Goal: Task Accomplishment & Management: Use online tool/utility

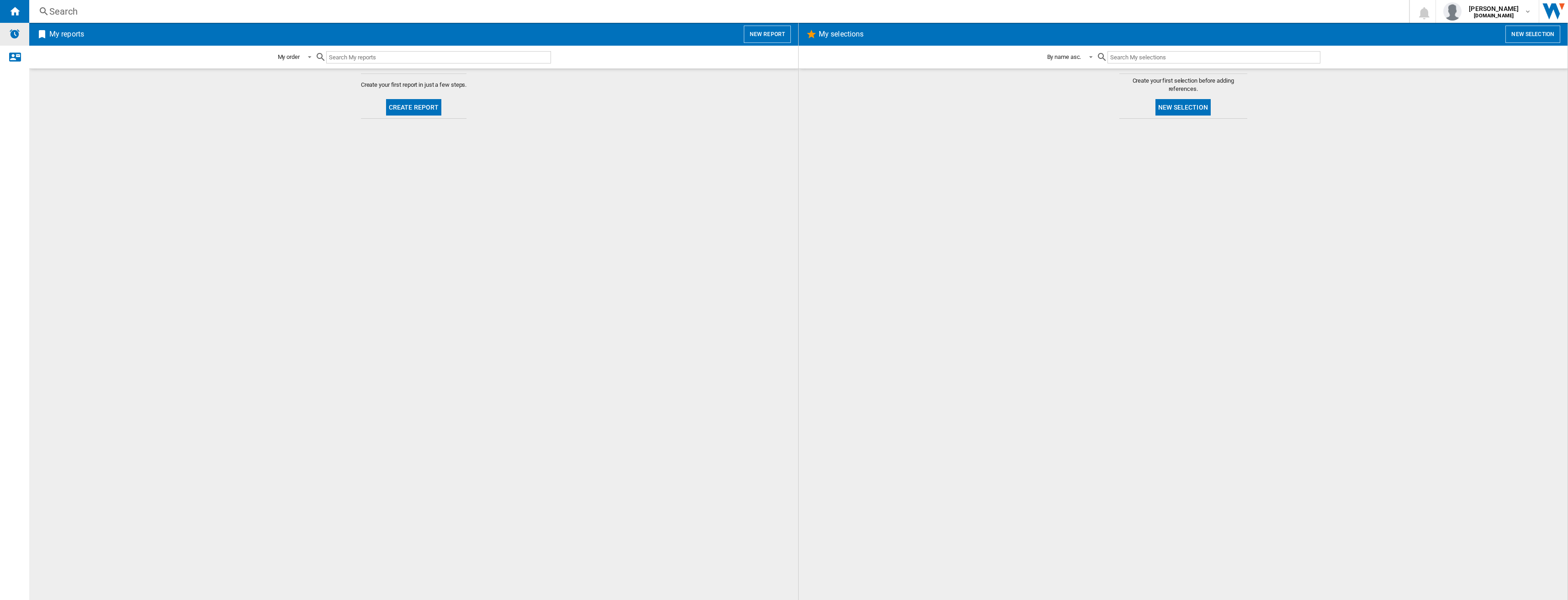
click at [14, 35] on img "Alerts" at bounding box center [15, 34] width 11 height 11
click at [15, 61] on ng-md-icon "Contact us" at bounding box center [15, 57] width 11 height 11
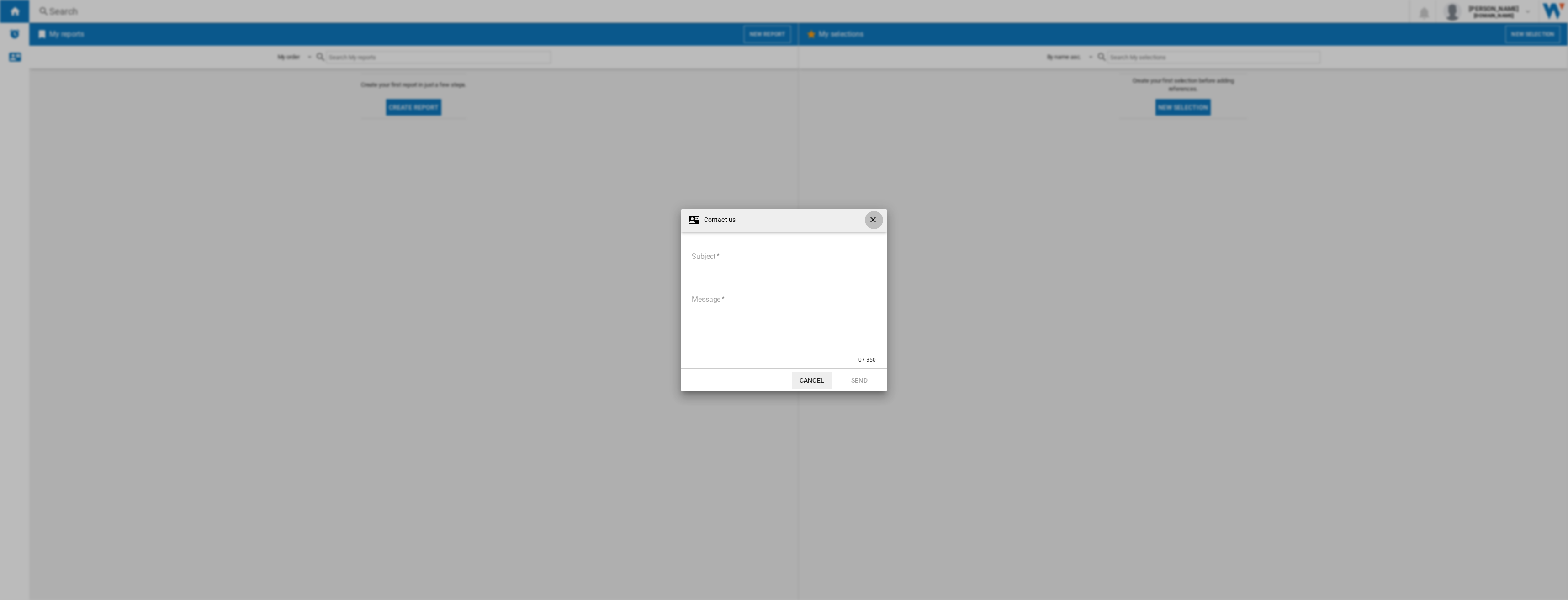
click at [873, 222] on ng-md-icon "getI18NText('BUTTONS.CLOSE_DIALOG')" at bounding box center [874, 221] width 11 height 11
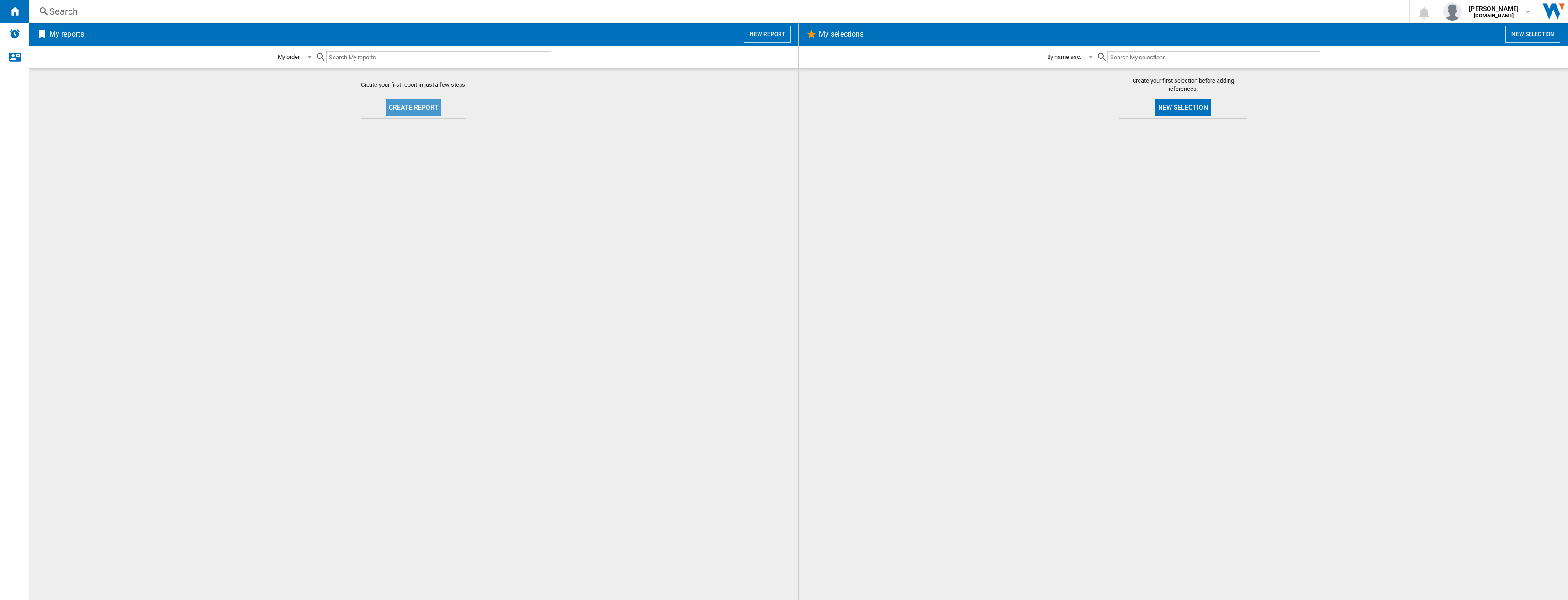
click at [424, 108] on button "Create report" at bounding box center [414, 107] width 56 height 16
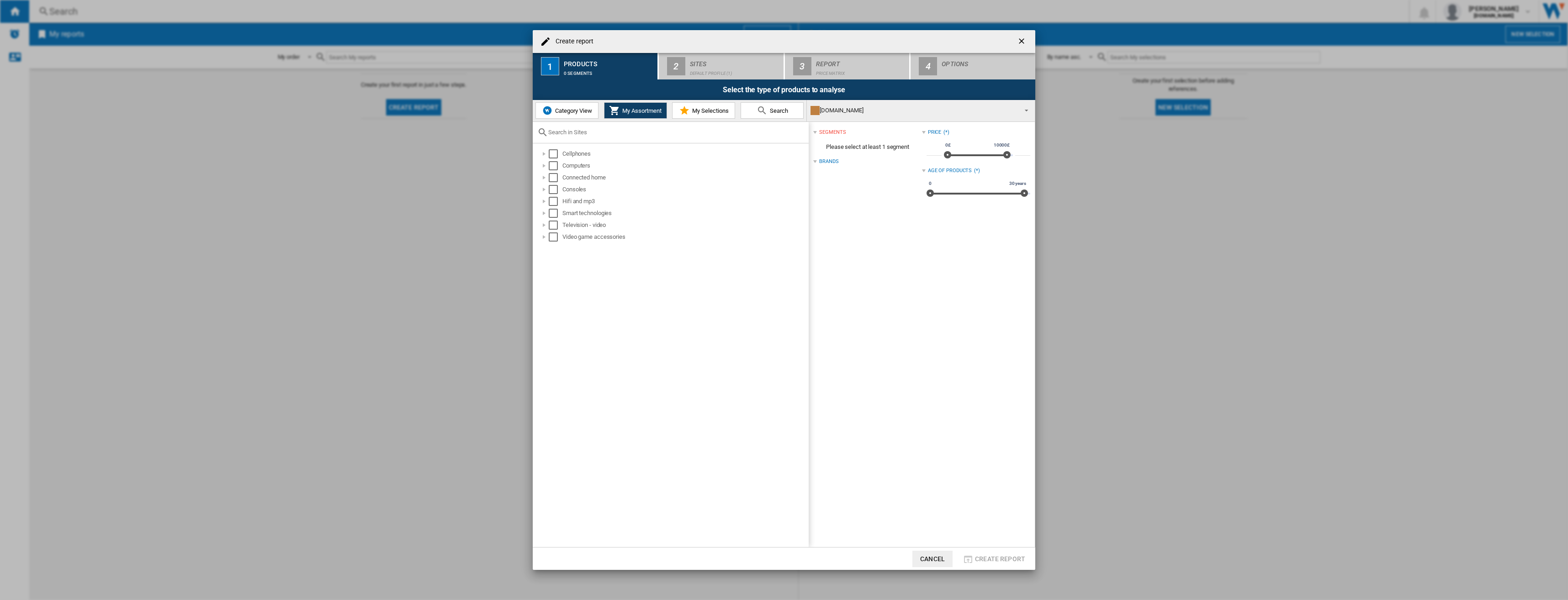
click at [1023, 41] on ng-md-icon "getI18NText('BUTTONS.CLOSE_DIALOG')" at bounding box center [1023, 42] width 11 height 11
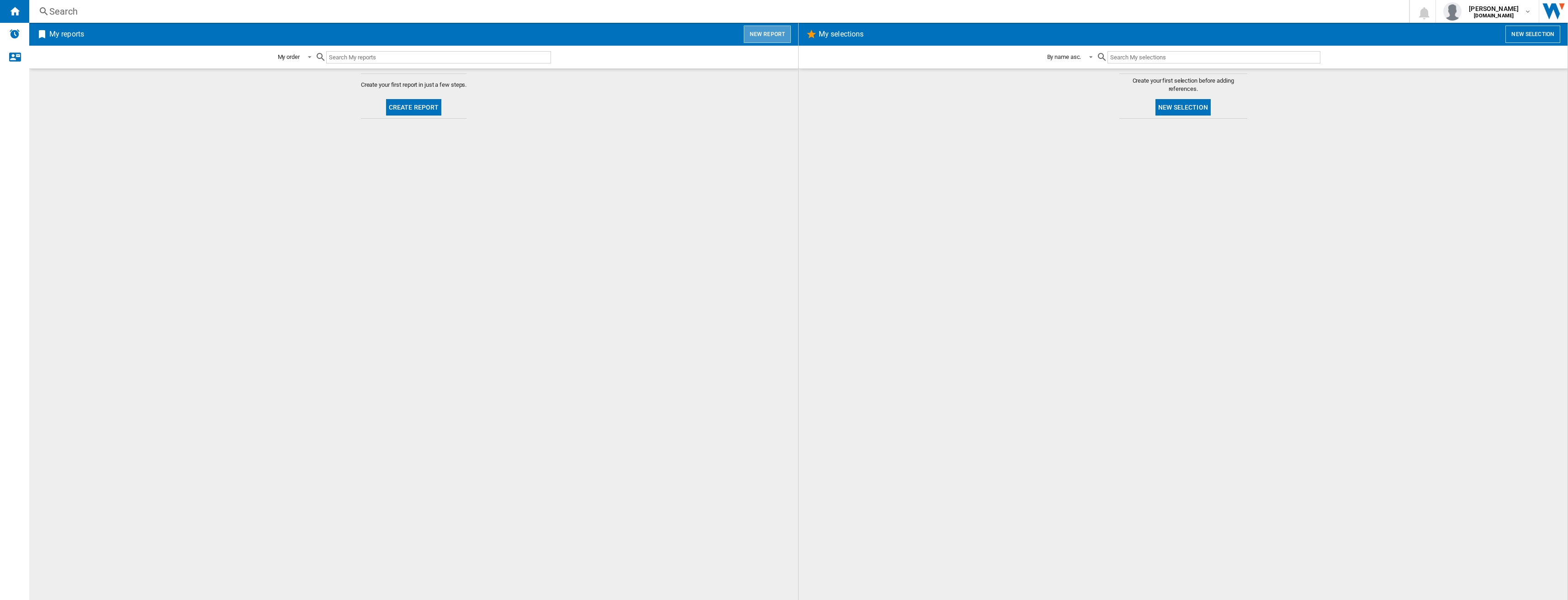
click at [774, 34] on button "New report" at bounding box center [767, 34] width 47 height 18
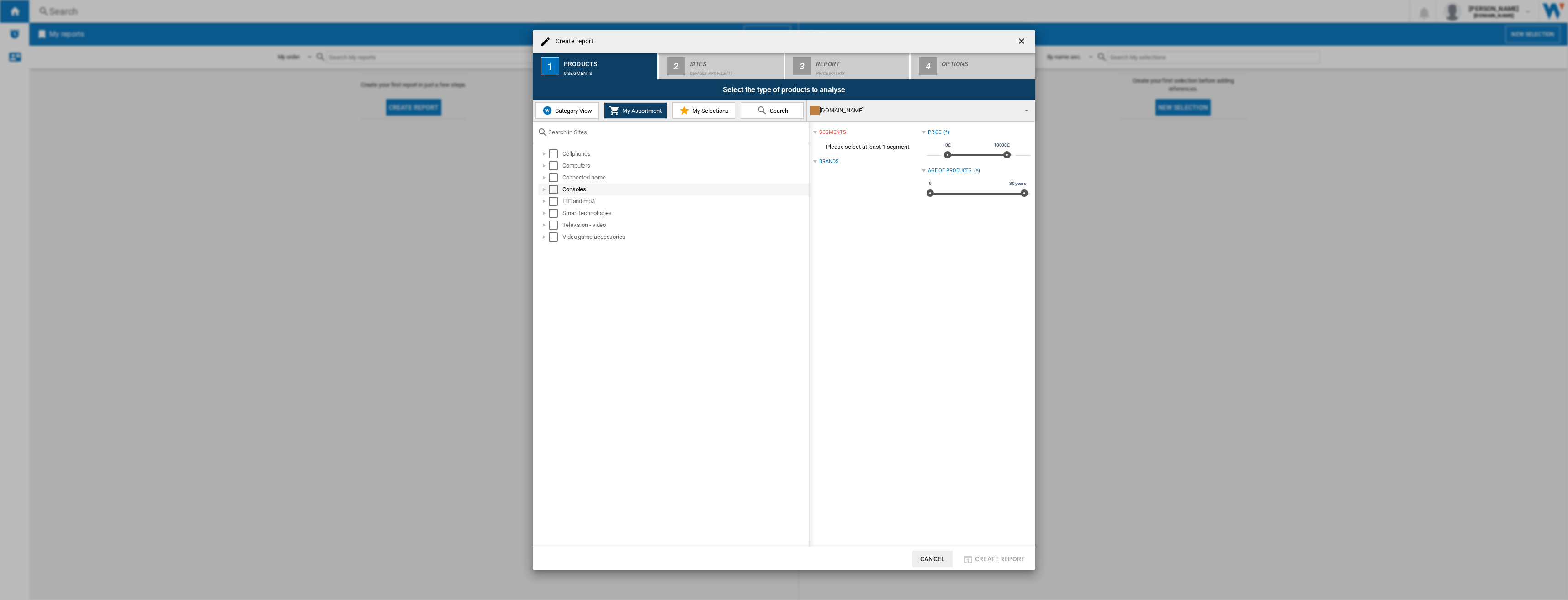
click at [544, 187] on div at bounding box center [544, 189] width 9 height 9
click at [553, 201] on div at bounding box center [554, 201] width 9 height 9
click at [556, 203] on div at bounding box center [554, 201] width 9 height 9
click at [545, 190] on div at bounding box center [544, 189] width 9 height 9
click at [545, 155] on div at bounding box center [544, 153] width 9 height 9
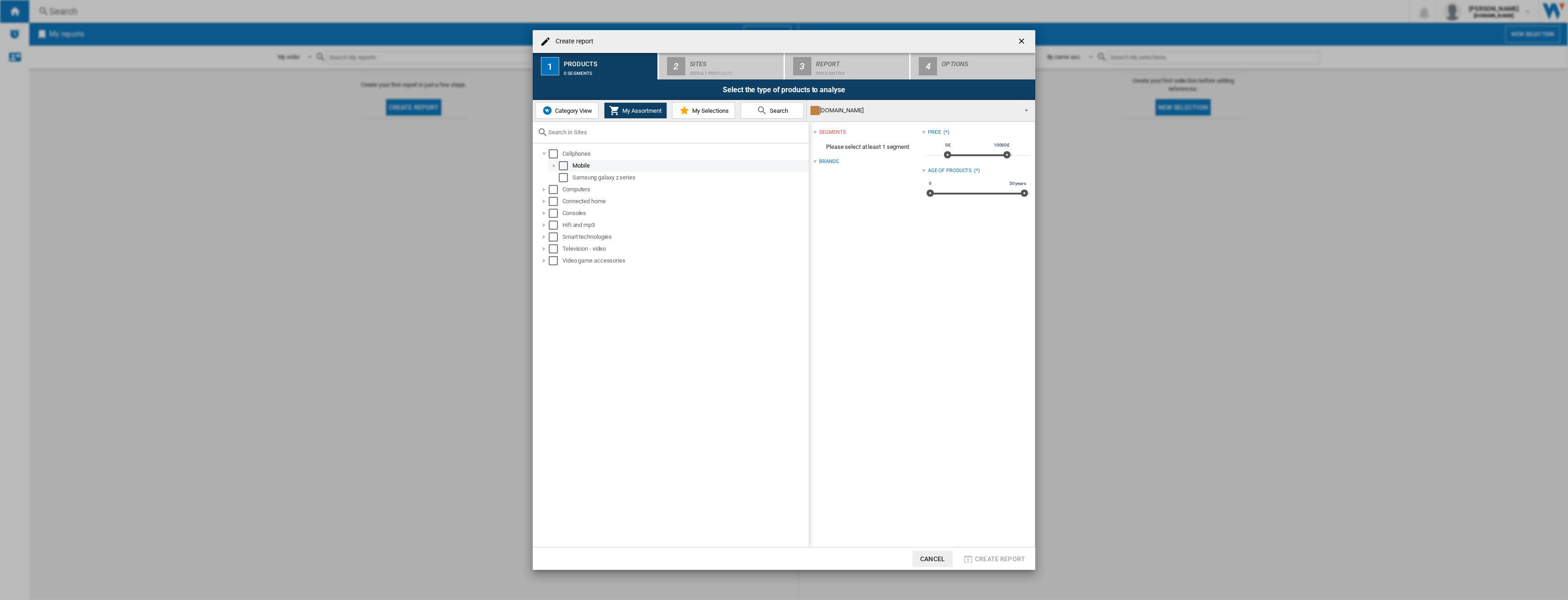
click at [556, 164] on div at bounding box center [554, 166] width 9 height 9
click at [545, 153] on div at bounding box center [544, 153] width 9 height 9
click at [541, 225] on div at bounding box center [544, 225] width 9 height 9
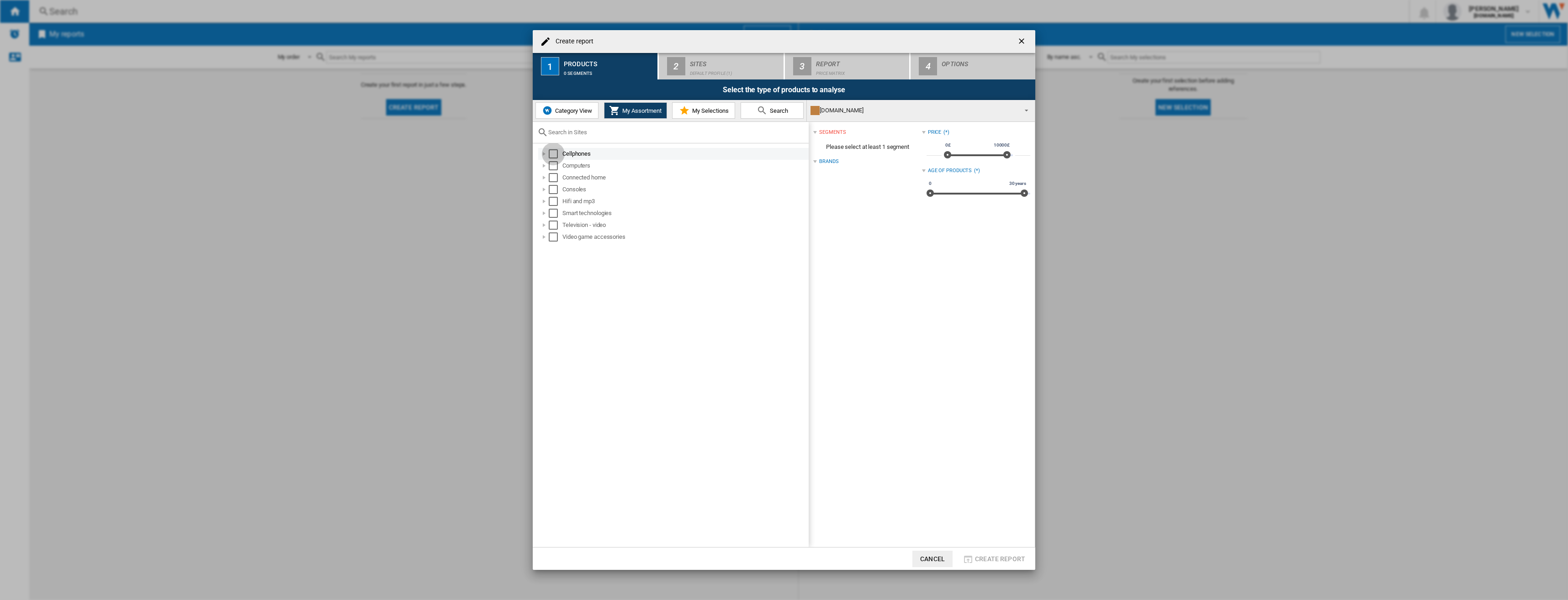
click at [552, 153] on div "Select" at bounding box center [553, 153] width 9 height 9
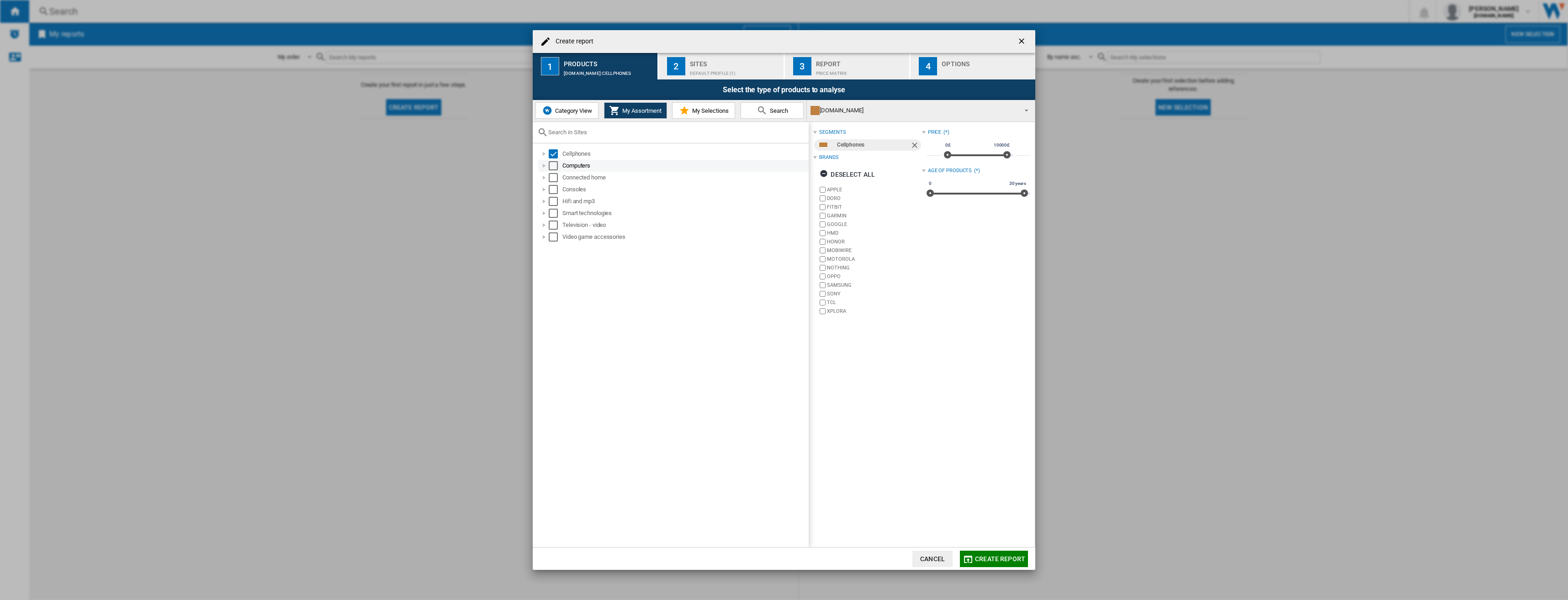
click at [554, 166] on div "Select" at bounding box center [553, 166] width 9 height 9
click at [554, 153] on div "Select" at bounding box center [553, 153] width 9 height 9
click at [555, 164] on div "Select" at bounding box center [553, 166] width 9 height 9
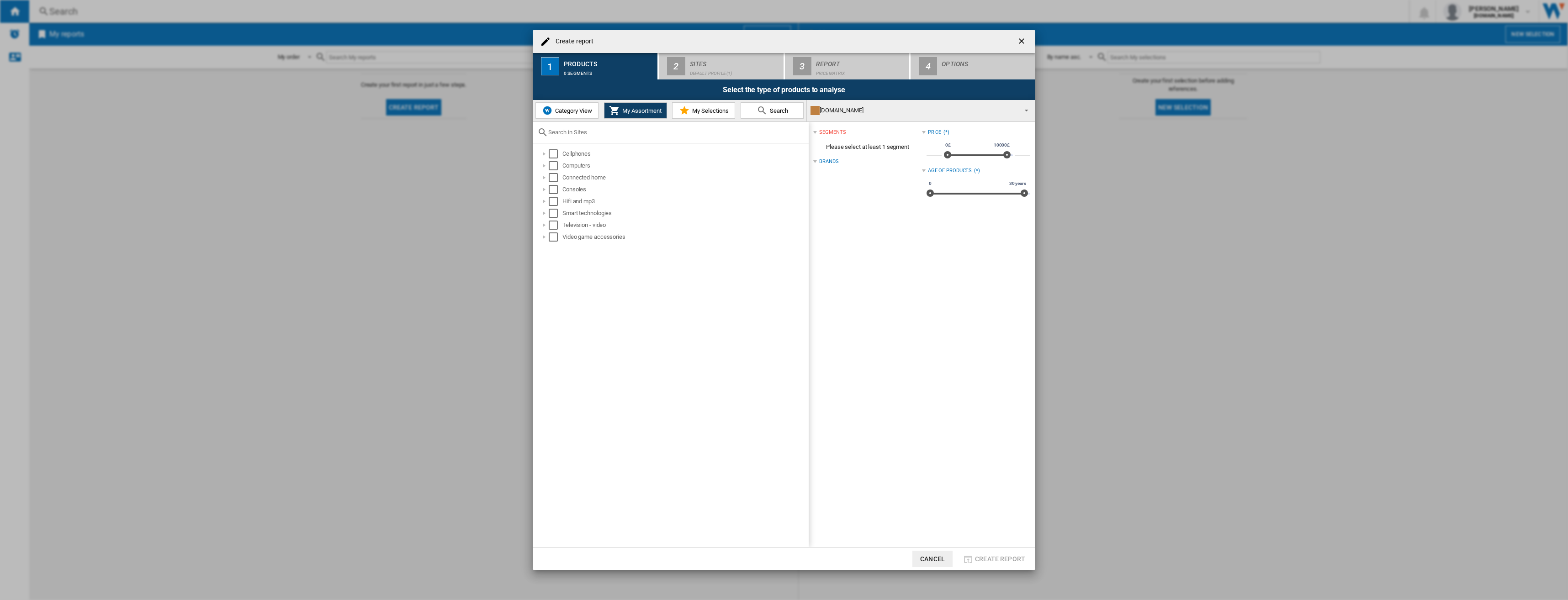
click at [582, 112] on span "Category View" at bounding box center [572, 110] width 40 height 7
click at [548, 156] on div "Select" at bounding box center [548, 153] width 9 height 9
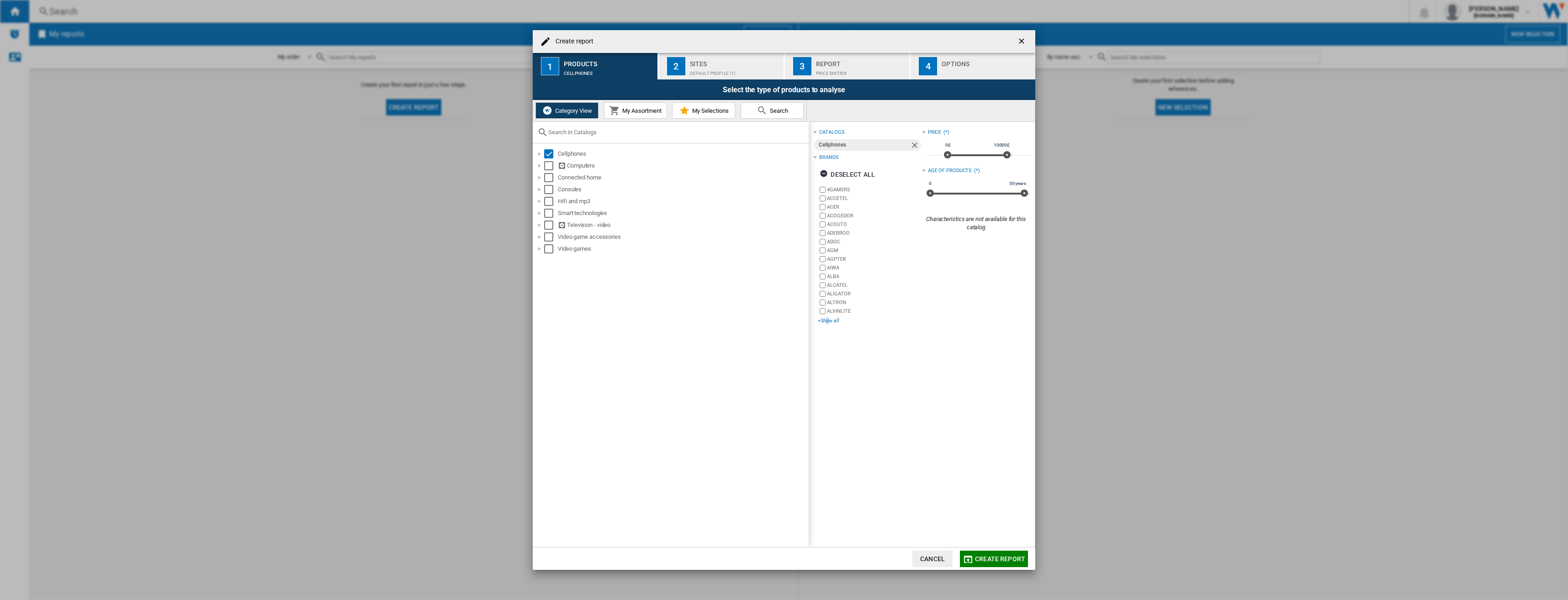
click at [827, 321] on div "+Show all" at bounding box center [870, 321] width 103 height 7
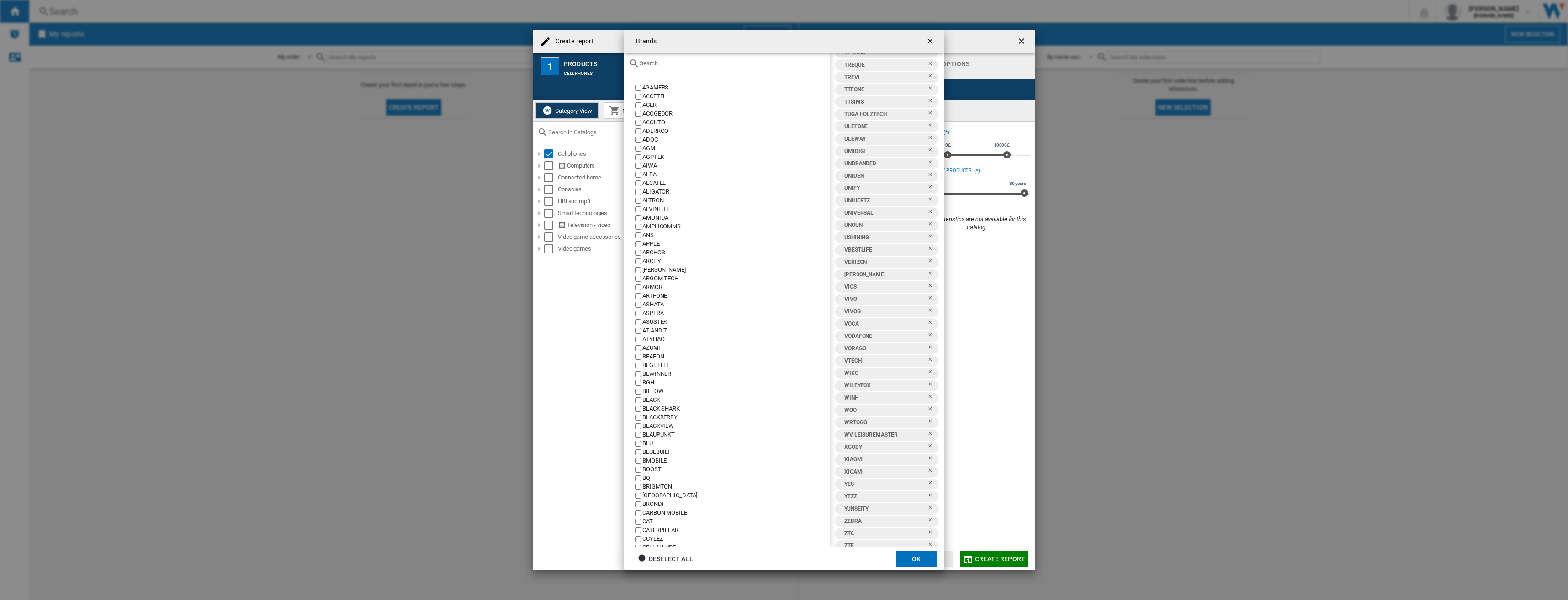
scroll to position [4793, 0]
drag, startPoint x: 881, startPoint y: 381, endPoint x: 878, endPoint y: 368, distance: 13.3
click at [878, 368] on div "4GAMERS ACCETEL ACER ACOGEDOR [GEOGRAPHIC_DATA] [GEOGRAPHIC_DATA] ADOC AGM AGPT…" at bounding box center [887, 300] width 114 height 495
drag, startPoint x: 878, startPoint y: 368, endPoint x: 824, endPoint y: 313, distance: 77.1
click at [824, 313] on div "ASPERA" at bounding box center [736, 313] width 187 height 9
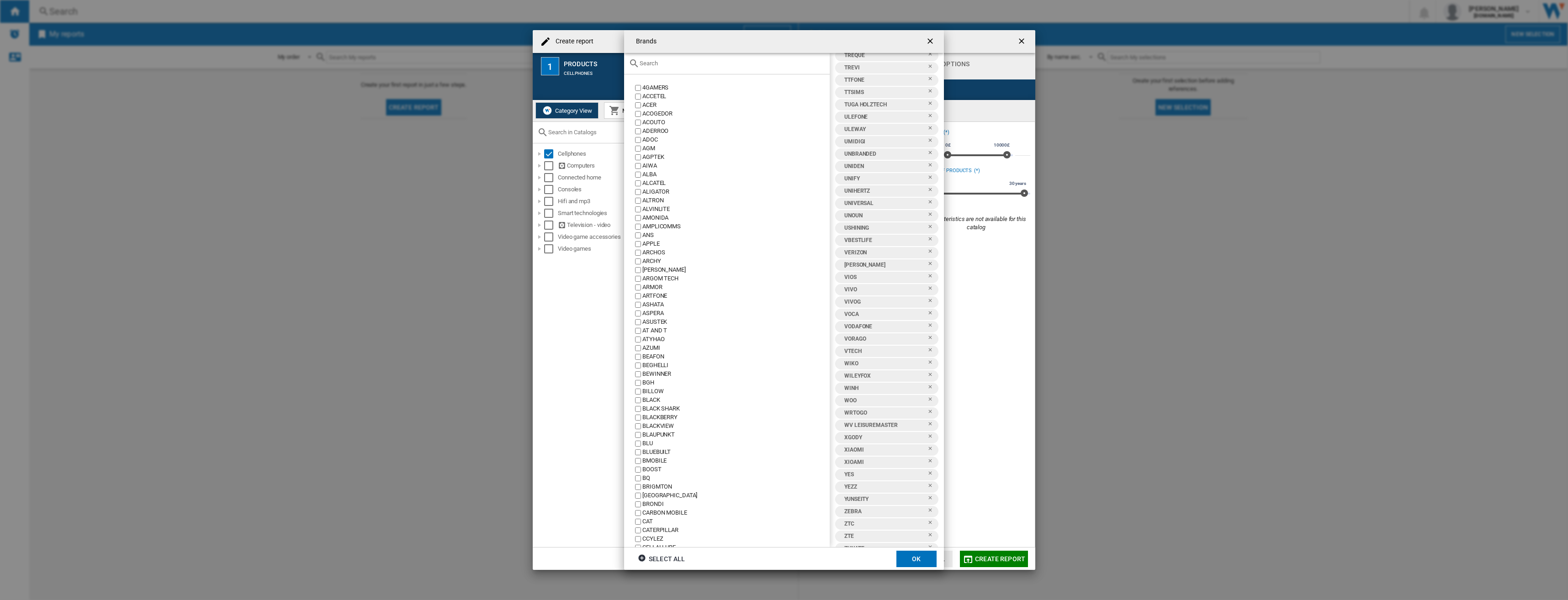
scroll to position [4806, 0]
click at [929, 41] on ng-md-icon "getI18NText('BUTTONS.CLOSE_DIALOG')" at bounding box center [931, 42] width 11 height 11
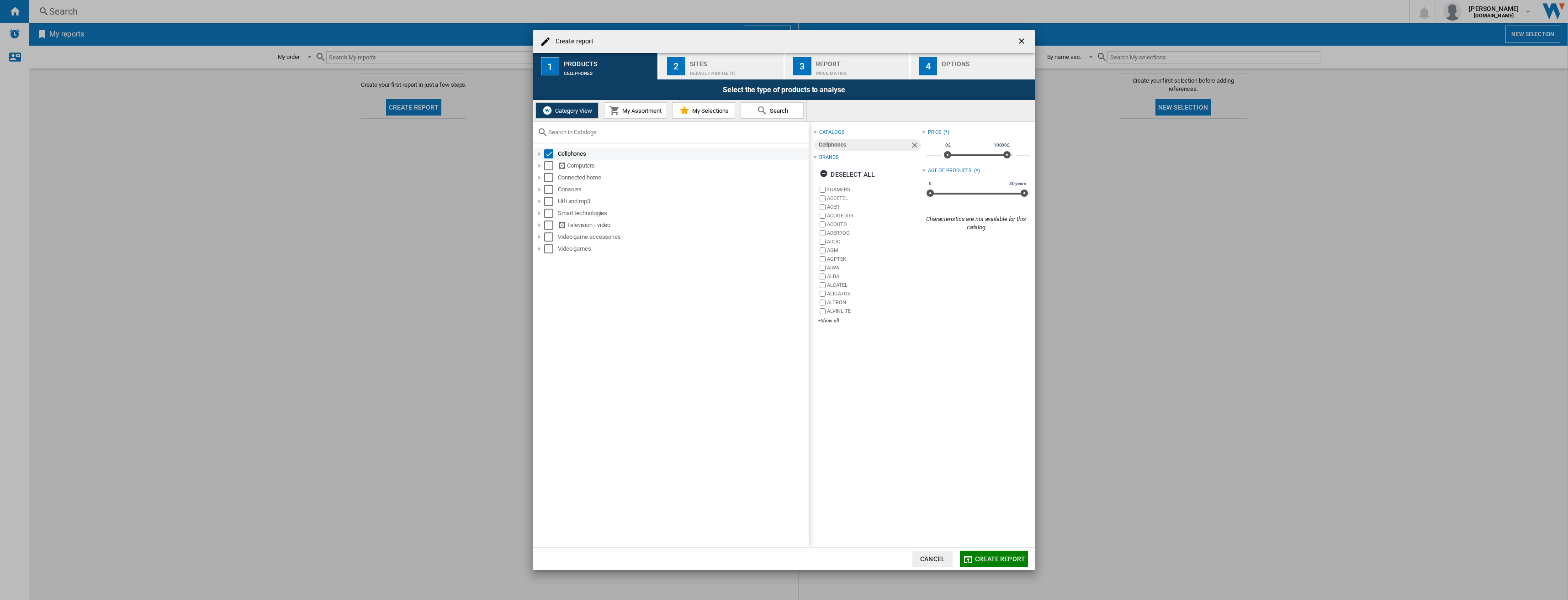
click at [539, 155] on div at bounding box center [539, 153] width 9 height 9
click at [1020, 38] on ng-md-icon "getI18NText('BUTTONS.CLOSE_DIALOG')" at bounding box center [1023, 42] width 11 height 11
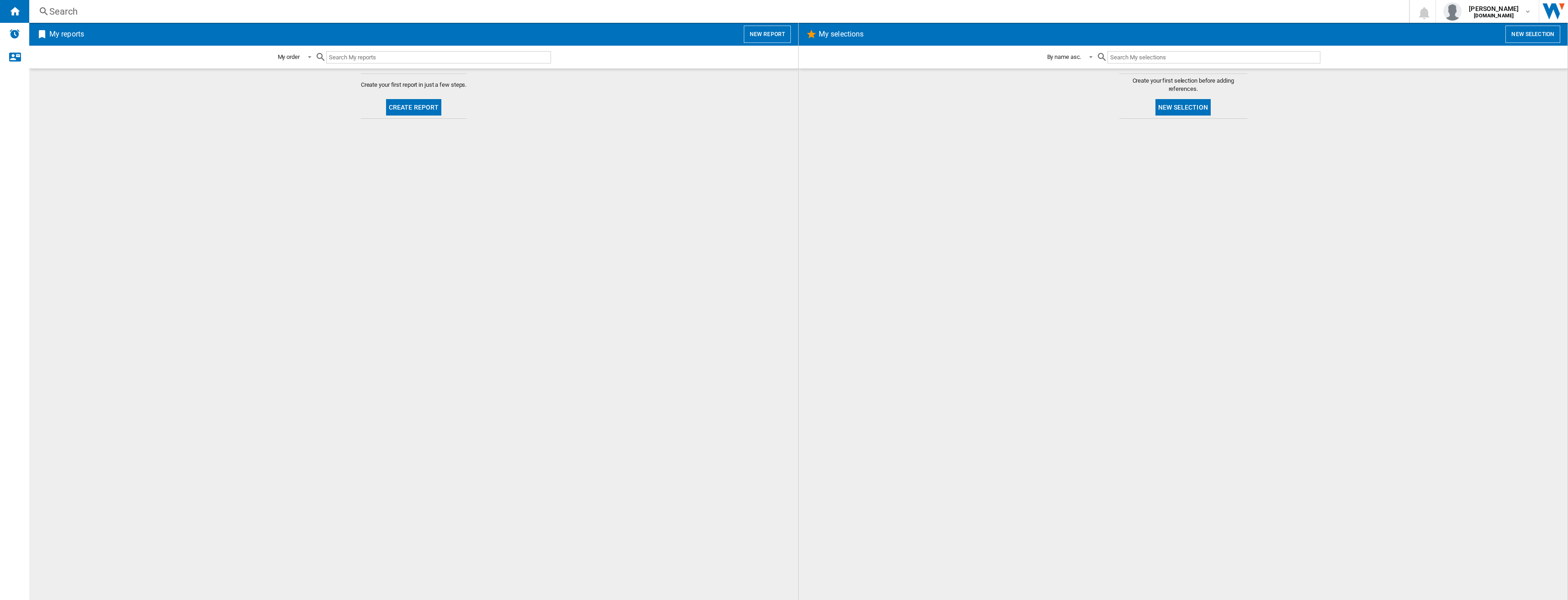
click at [716, 200] on md-content "Create your first report in just a few steps. Create report" at bounding box center [413, 335] width 769 height 532
click at [1496, 13] on b "[DOMAIN_NAME]" at bounding box center [1493, 16] width 40 height 6
click at [1179, 107] on md-backdrop at bounding box center [784, 300] width 1568 height 600
click at [1169, 107] on button "New selection" at bounding box center [1183, 107] width 55 height 16
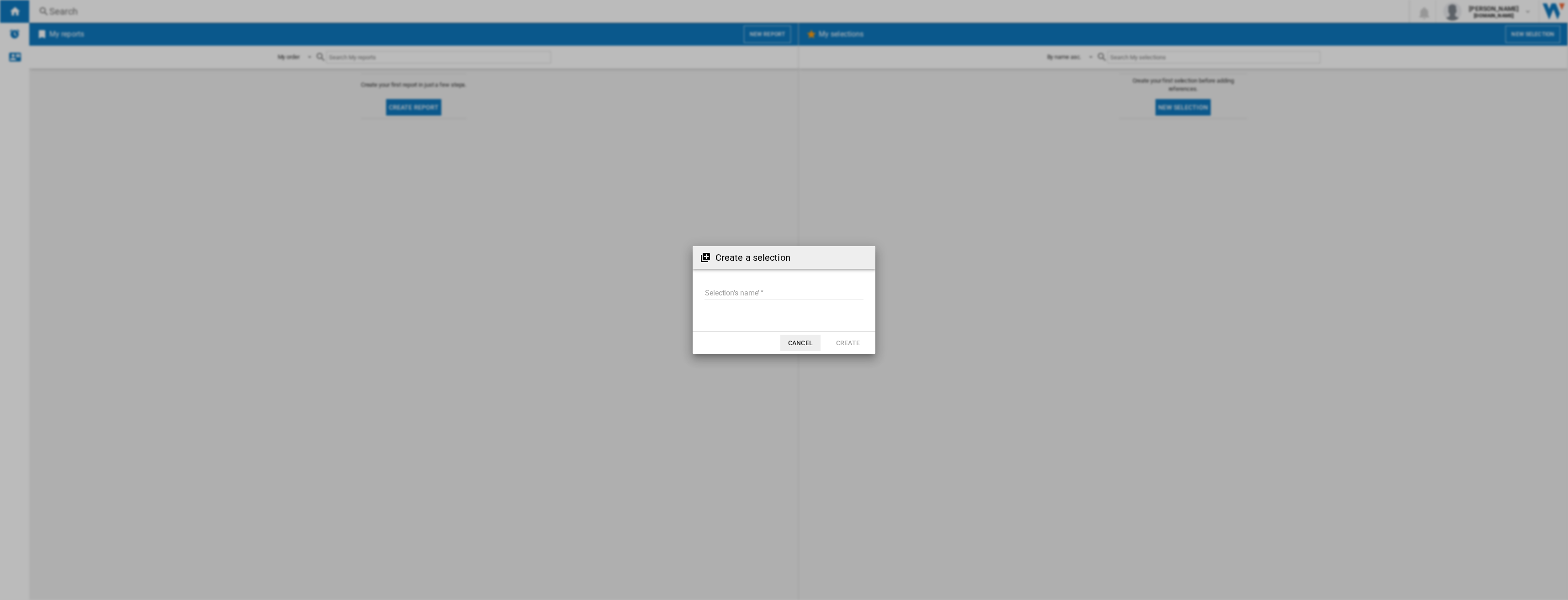
click at [770, 296] on input "Selection's name'" at bounding box center [783, 293] width 159 height 14
click at [807, 340] on button "Cancel" at bounding box center [800, 343] width 40 height 16
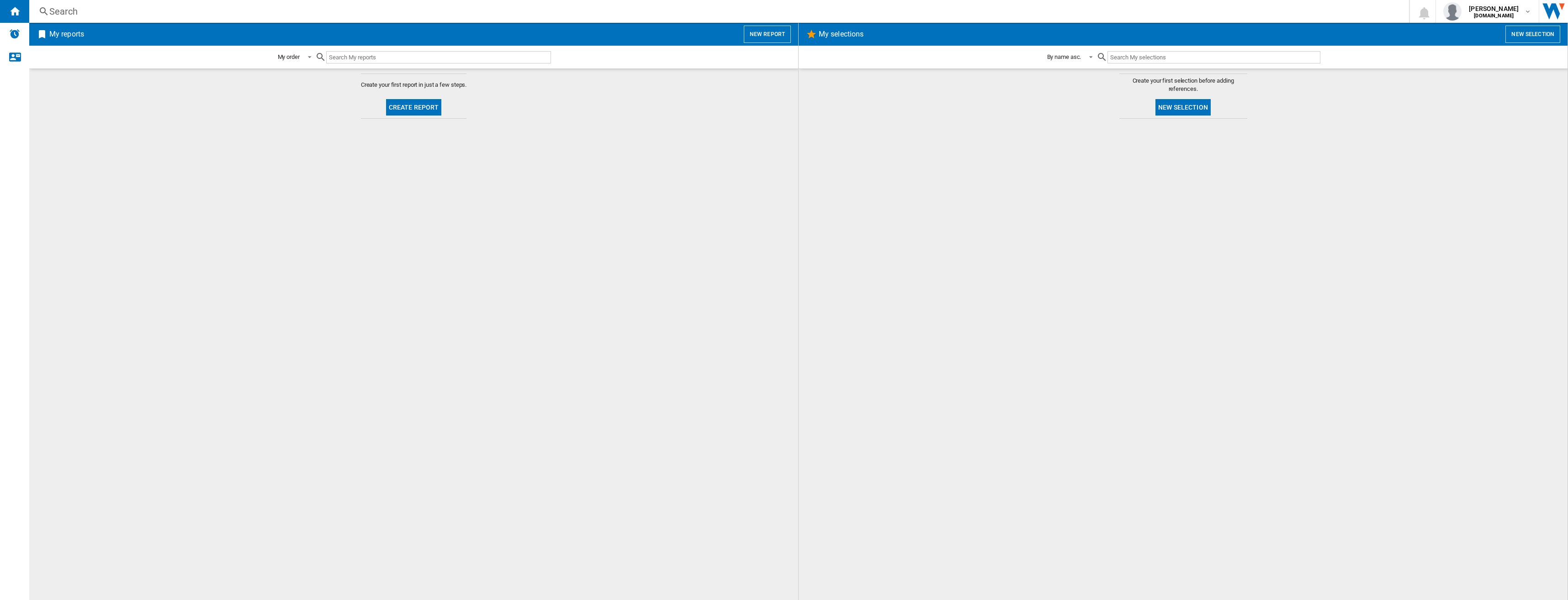
click at [1537, 41] on button "New selection" at bounding box center [1533, 34] width 55 height 18
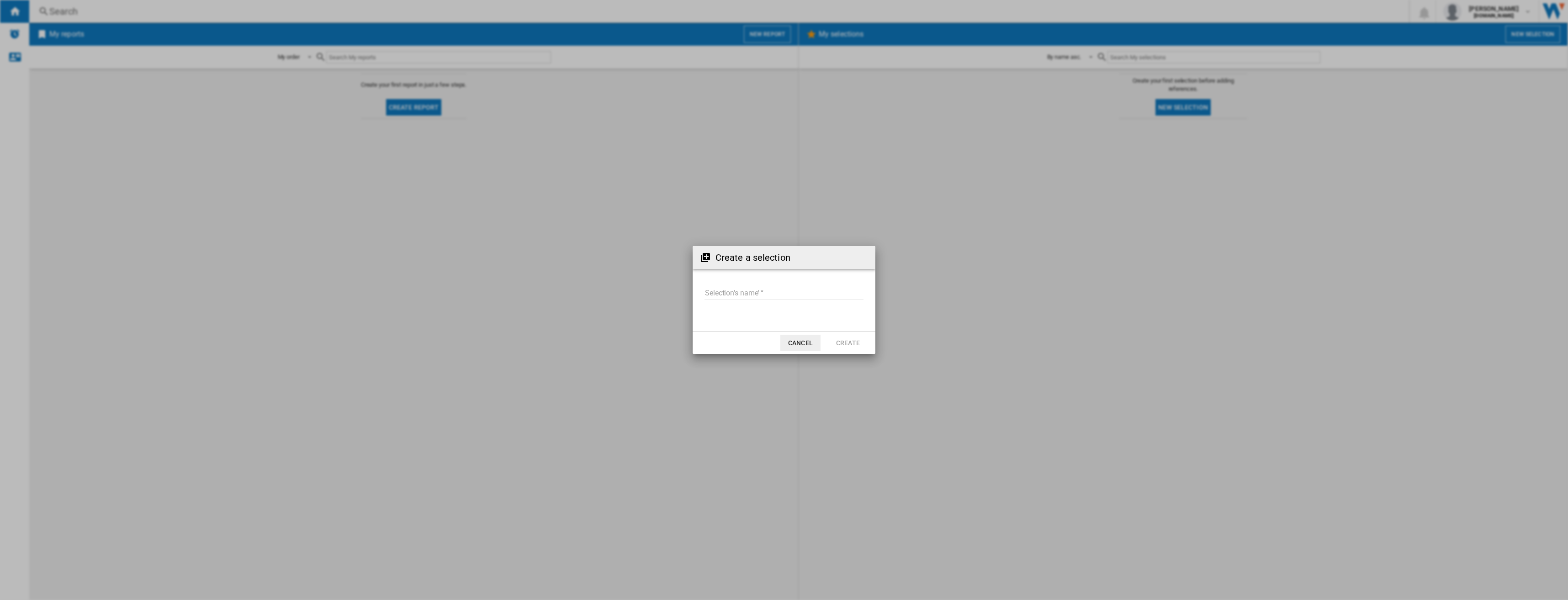
click at [802, 345] on button "Cancel" at bounding box center [800, 343] width 40 height 16
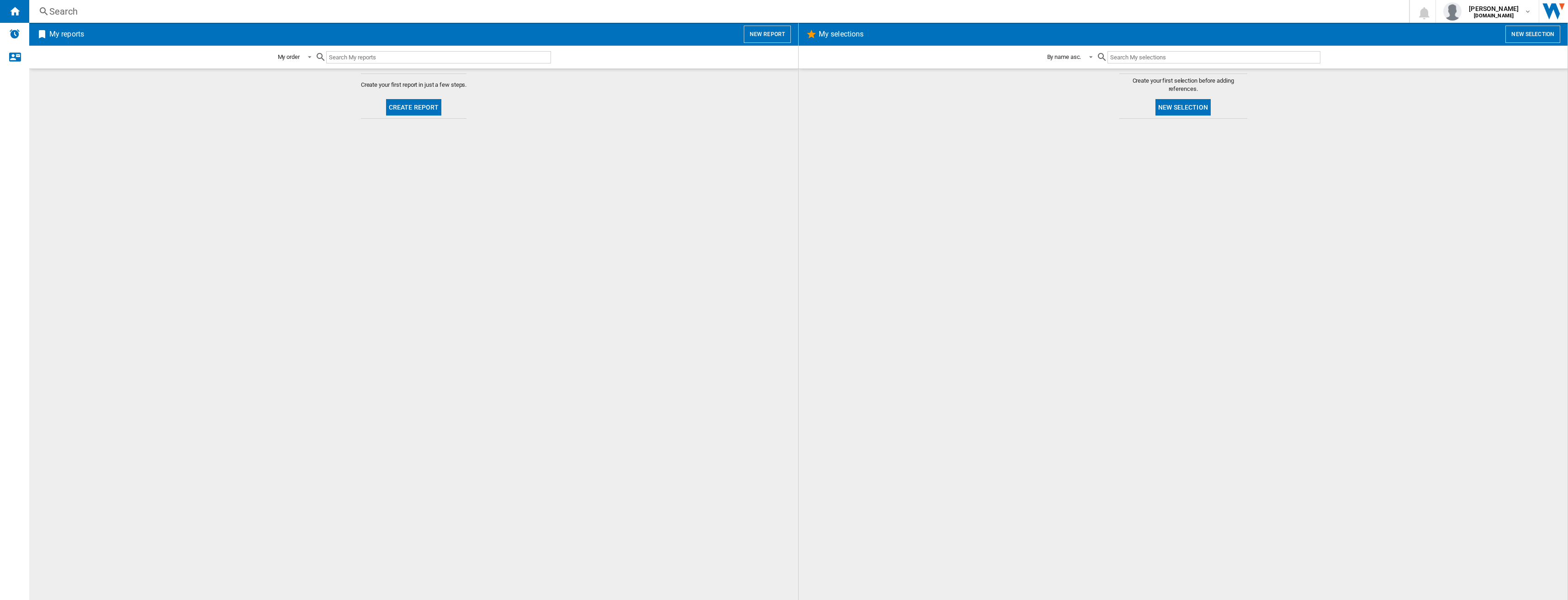
click at [845, 36] on h2 "My selections" at bounding box center [841, 34] width 49 height 18
click at [775, 34] on button "New report" at bounding box center [767, 34] width 47 height 18
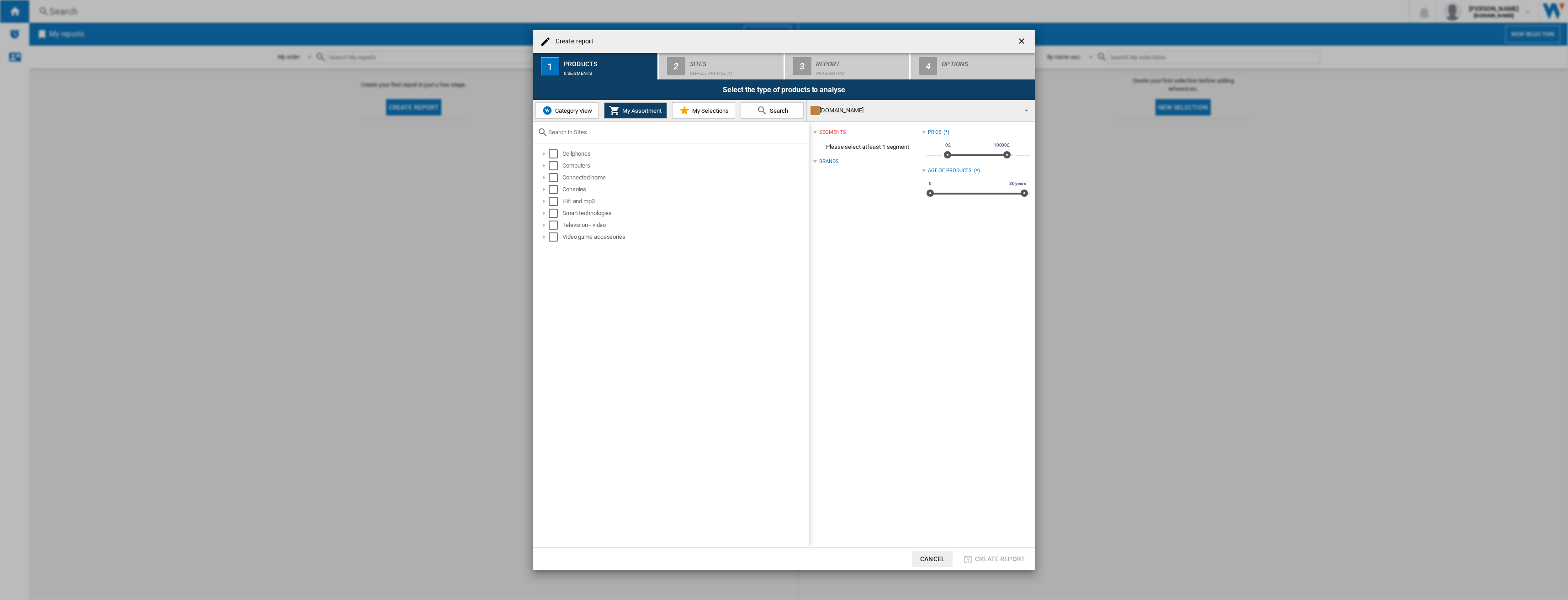
click at [1018, 41] on ng-md-icon "getI18NText('BUTTONS.CLOSE_DIALOG')" at bounding box center [1023, 42] width 11 height 11
